Goal: Find specific page/section: Find specific page/section

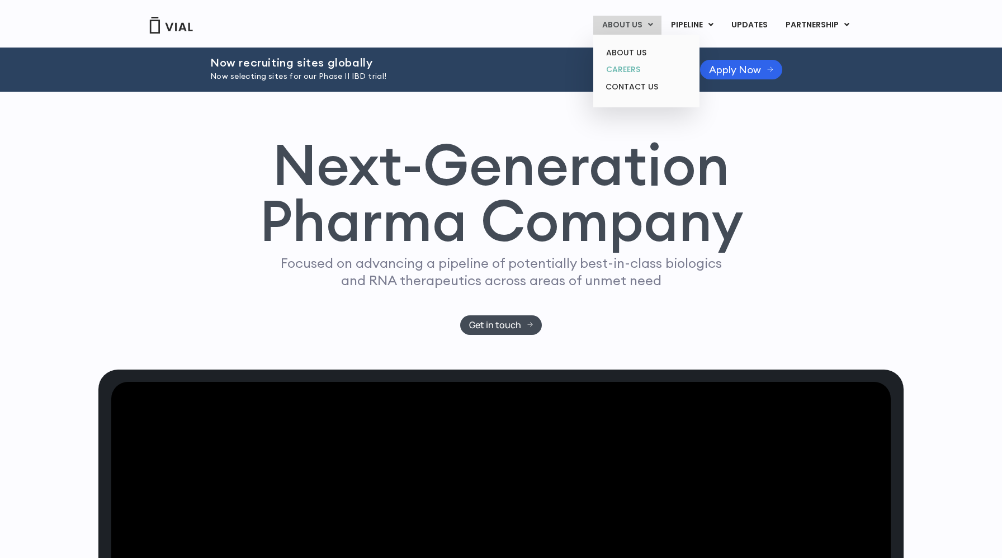
click at [640, 67] on link "CAREERS" at bounding box center [646, 69] width 98 height 17
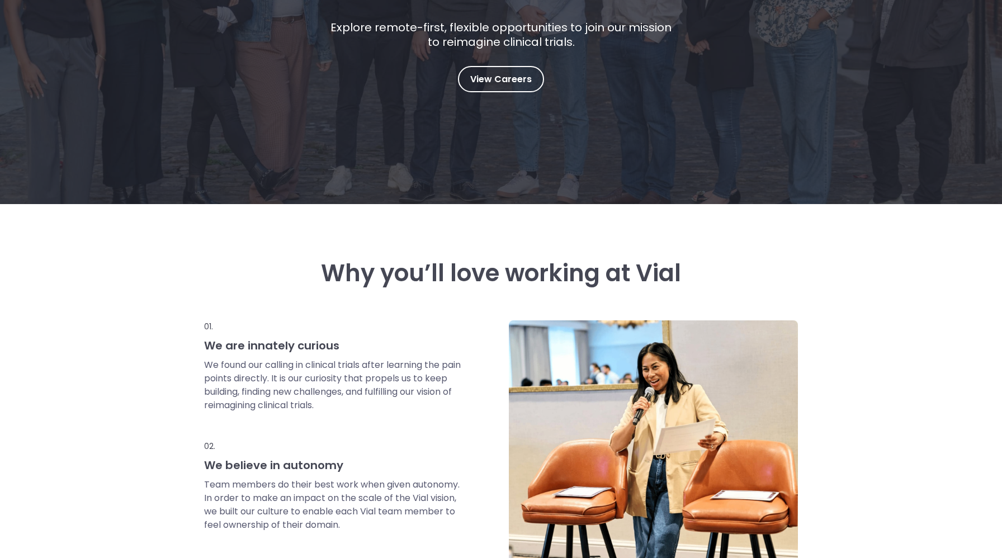
scroll to position [200, 0]
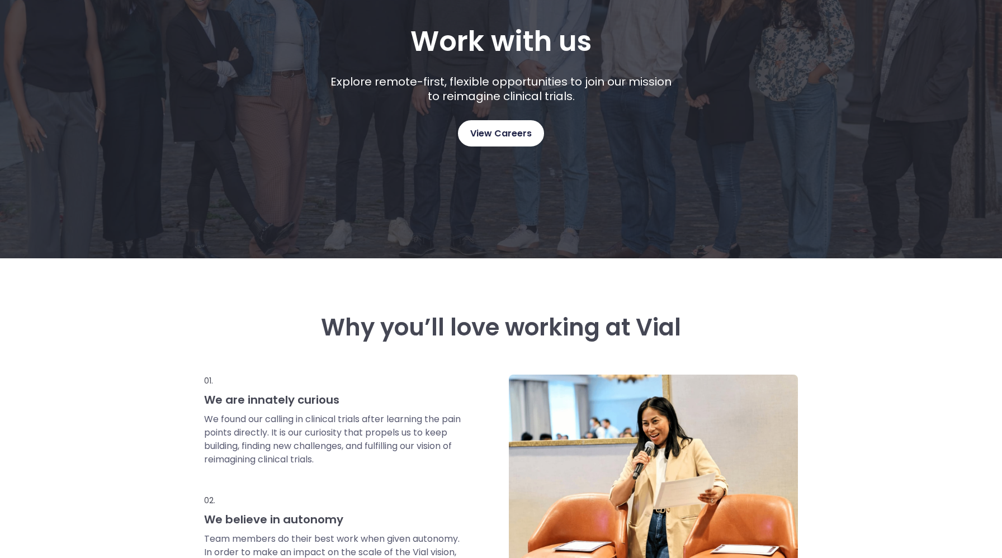
click at [506, 142] on link "View Careers" at bounding box center [501, 133] width 86 height 26
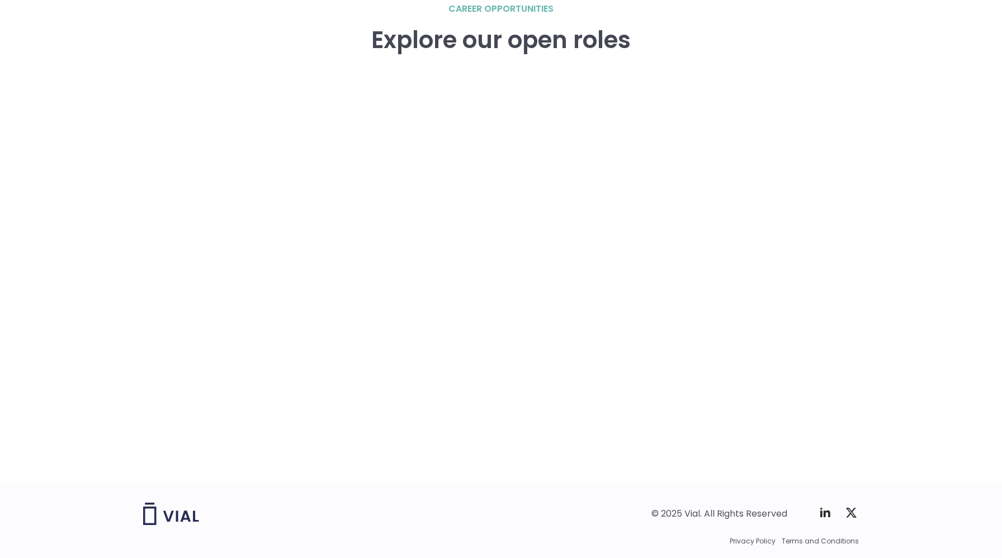
scroll to position [1602, 0]
